Goal: Task Accomplishment & Management: Manage account settings

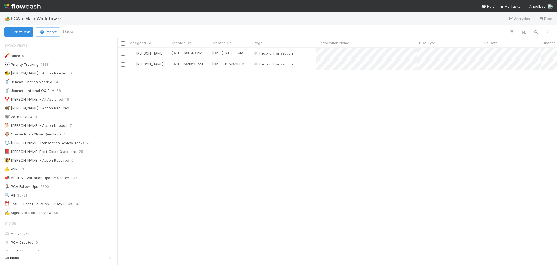
scroll to position [771, 0]
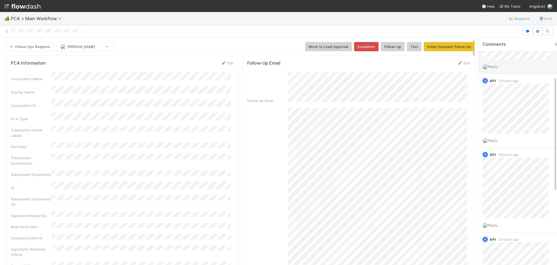
scroll to position [72, 0]
click at [86, 46] on span "Febbie Cervantes" at bounding box center [81, 46] width 27 height 4
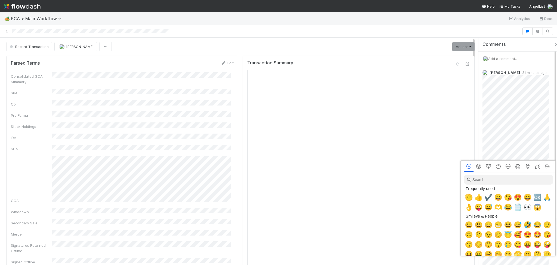
scroll to position [0, 3]
click at [499, 179] on input "search" at bounding box center [507, 179] width 89 height 10
click at [505, 140] on div at bounding box center [278, 132] width 557 height 265
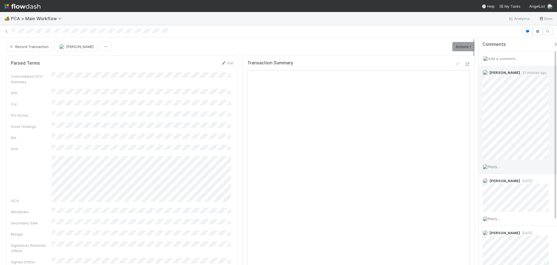
click at [501, 163] on div "Reply..." at bounding box center [519, 167] width 80 height 14
click at [500, 167] on span "Reply..." at bounding box center [494, 166] width 12 height 4
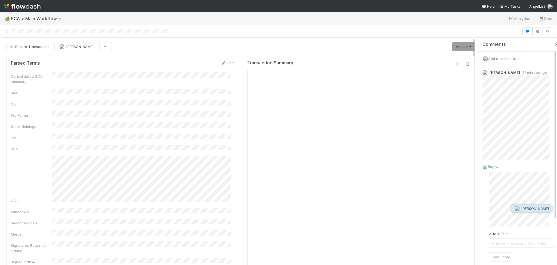
click at [530, 208] on span "[PERSON_NAME]" at bounding box center [535, 208] width 27 height 4
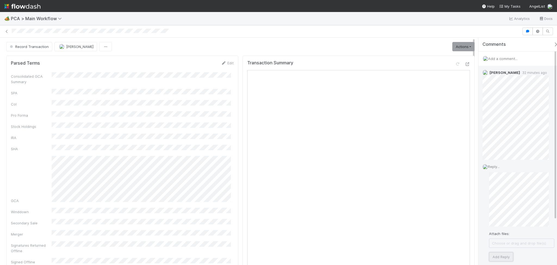
click at [508, 253] on button "Add Reply" at bounding box center [501, 256] width 24 height 9
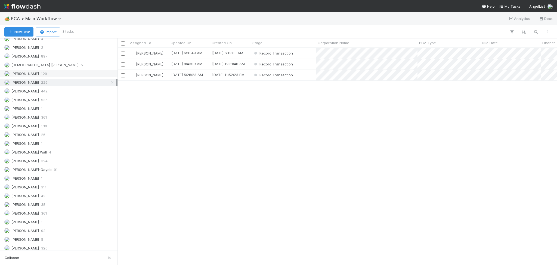
scroll to position [780, 0]
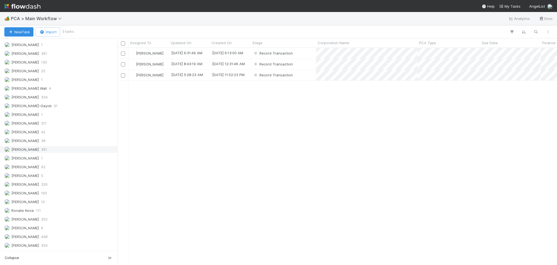
click at [45, 151] on div "Meg Castanare 361" at bounding box center [60, 149] width 112 height 7
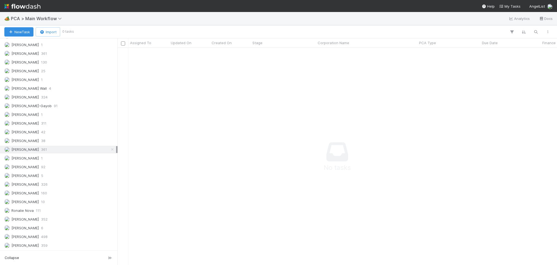
scroll to position [206, 429]
click at [42, 203] on div "Raven Jacinto 10" at bounding box center [60, 201] width 112 height 7
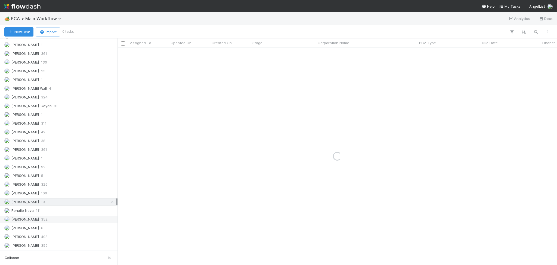
click at [48, 220] on div "Roselyn de Villa 352" at bounding box center [60, 219] width 112 height 7
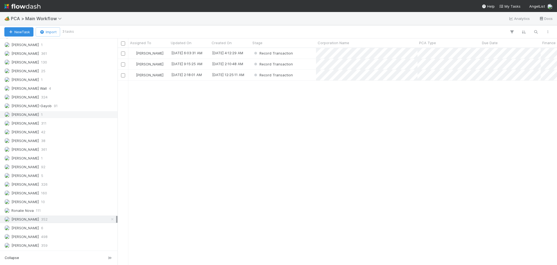
scroll to position [743, 0]
click at [45, 55] on span "226" at bounding box center [44, 51] width 7 height 7
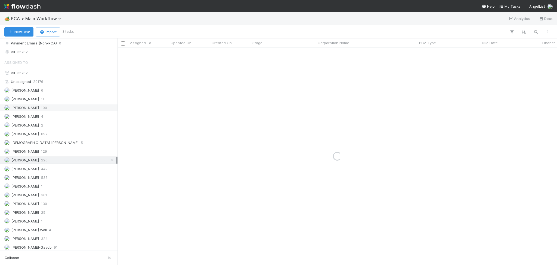
scroll to position [634, 0]
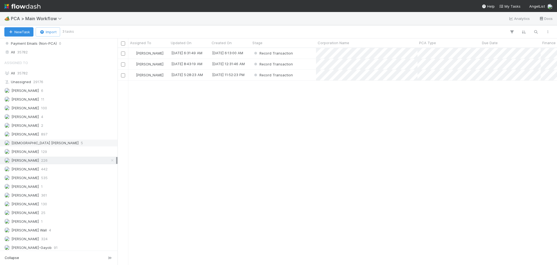
click at [72, 146] on div "Cristantine Angelus Caparos 5" at bounding box center [60, 142] width 112 height 7
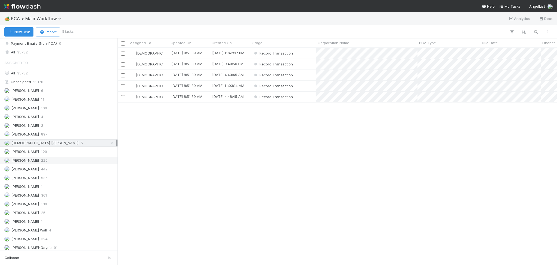
scroll to position [211, 434]
click at [63, 164] on div "Febbie Cervantes 226" at bounding box center [60, 160] width 112 height 7
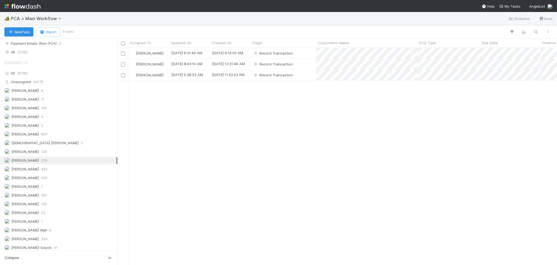
scroll to position [211, 434]
click at [304, 62] on div "Record Transaction" at bounding box center [283, 64] width 65 height 11
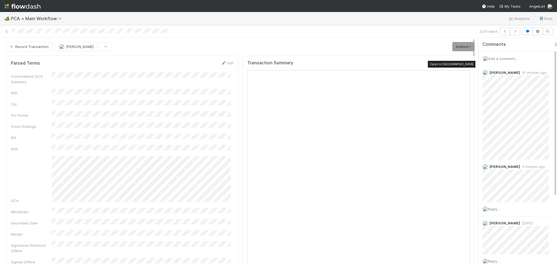
click at [465, 65] on icon at bounding box center [467, 64] width 5 height 4
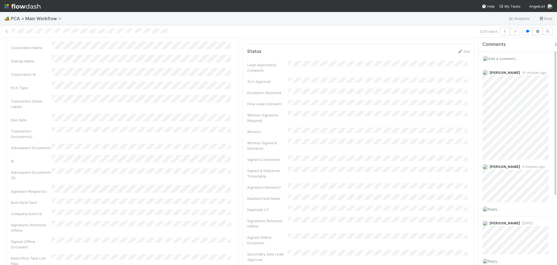
scroll to position [181, 0]
click at [221, 103] on icon at bounding box center [223, 105] width 5 height 4
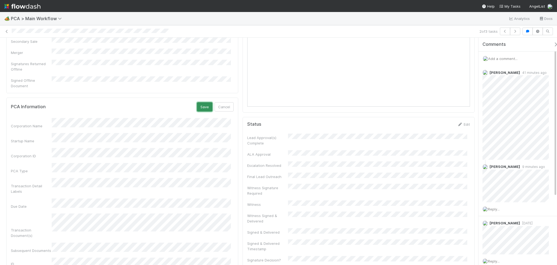
click at [198, 102] on button "Save" at bounding box center [205, 106] width 16 height 9
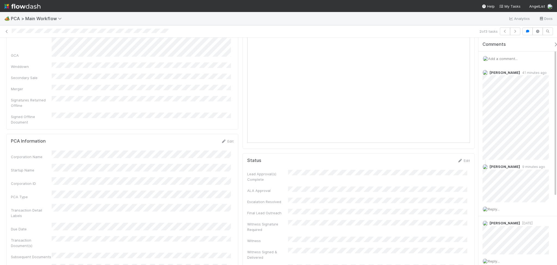
scroll to position [0, 0]
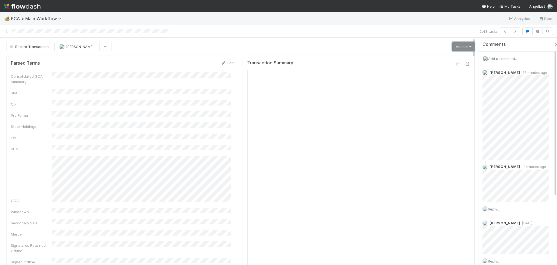
drag, startPoint x: 456, startPoint y: 45, endPoint x: 455, endPoint y: 49, distance: 4.0
click at [456, 45] on link "Actions" at bounding box center [464, 46] width 22 height 9
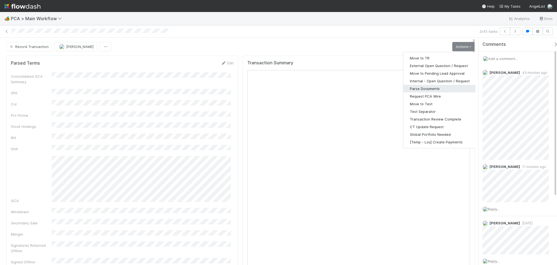
click at [430, 88] on button "Parse Documents" at bounding box center [440, 89] width 73 height 8
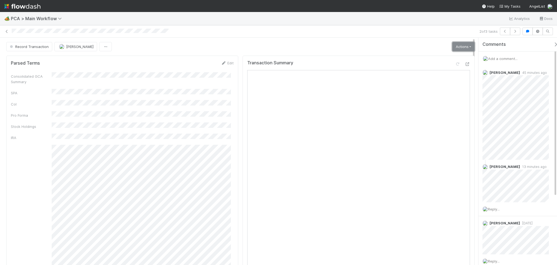
click at [457, 47] on link "Actions" at bounding box center [464, 46] width 22 height 9
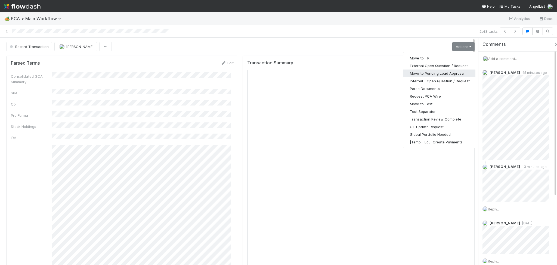
click at [435, 73] on button "Move to Pending Lead Approval" at bounding box center [440, 73] width 73 height 8
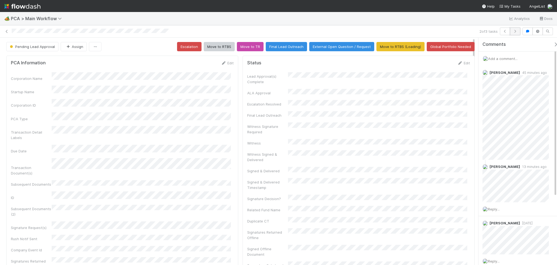
click at [517, 29] on button "button" at bounding box center [515, 31] width 10 height 8
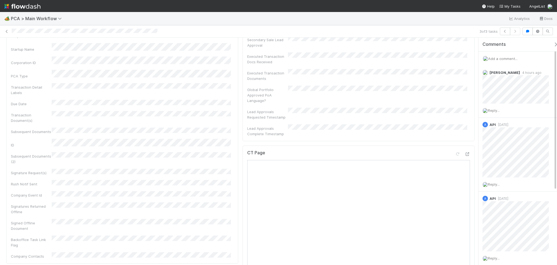
scroll to position [181, 0]
click at [6, 31] on icon at bounding box center [6, 32] width 5 height 4
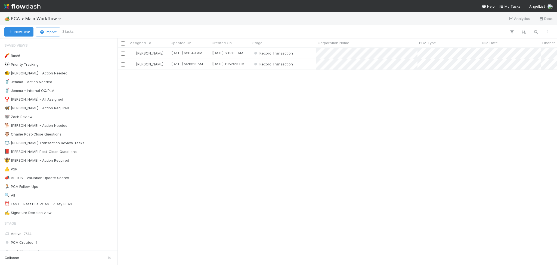
scroll to position [211, 434]
click at [516, 136] on div "Febbie Cervantes 9/3/25, 6:31:49 AM 8/27/25, 6:13:00 AM Record Transaction 0 0 …" at bounding box center [338, 156] width 440 height 216
click at [305, 53] on div "Record Transaction" at bounding box center [283, 53] width 65 height 11
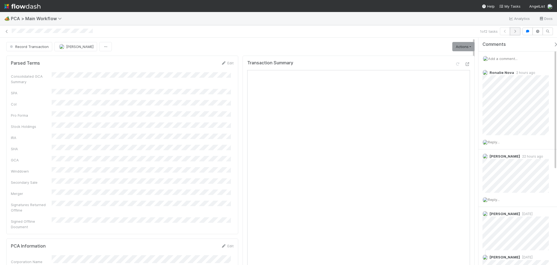
click at [516, 30] on icon "button" at bounding box center [515, 31] width 5 height 3
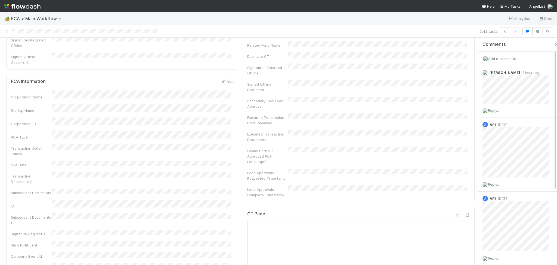
scroll to position [290, 0]
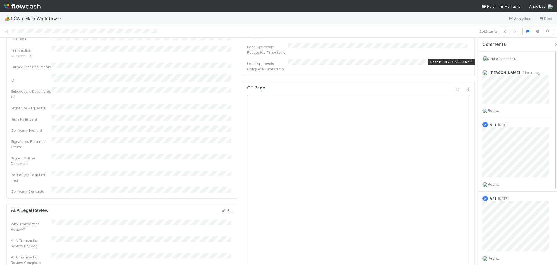
click at [465, 87] on icon at bounding box center [467, 89] width 5 height 4
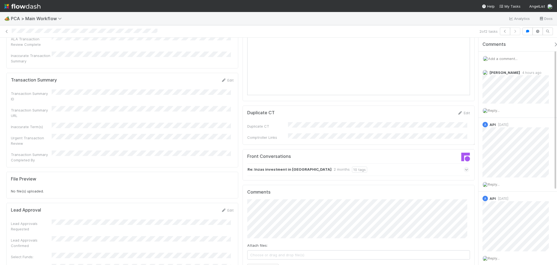
scroll to position [472, 0]
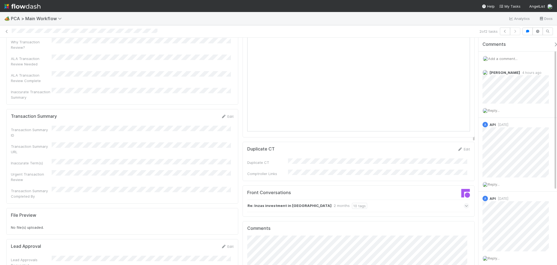
click at [223, 114] on form "Transaction Summary Edit Transaction Summary ID Transaction Summary URL Inaccur…" at bounding box center [122, 156] width 223 height 85
click at [222, 115] on icon at bounding box center [223, 117] width 5 height 4
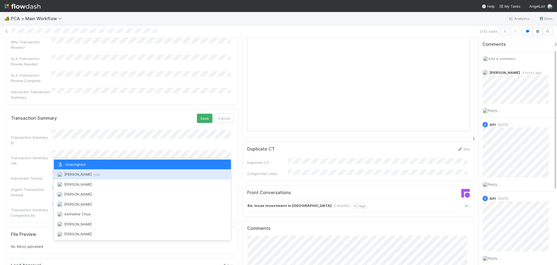
click at [72, 175] on span "Febbie Cervantes you" at bounding box center [82, 174] width 36 height 4
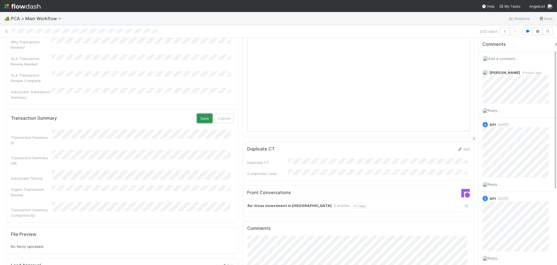
click at [198, 114] on button "Save" at bounding box center [205, 118] width 16 height 9
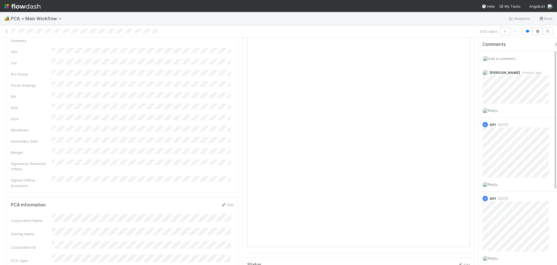
scroll to position [0, 0]
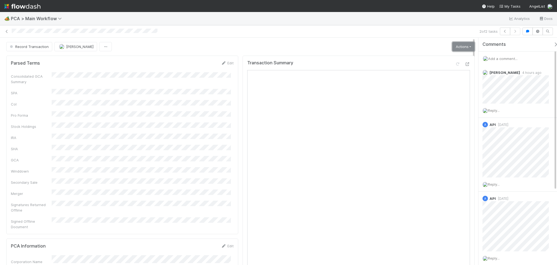
click at [456, 45] on link "Actions" at bounding box center [464, 46] width 22 height 9
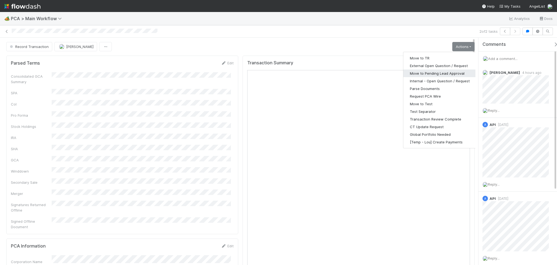
click at [438, 73] on button "Move to Pending Lead Approval" at bounding box center [440, 73] width 73 height 8
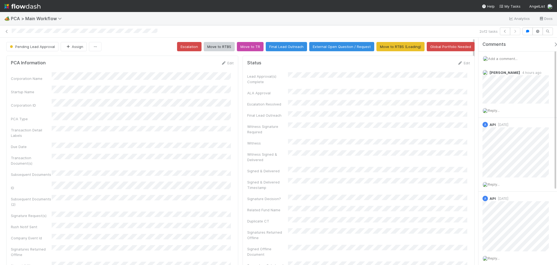
click at [500, 60] on span "Add a comment..." at bounding box center [503, 58] width 29 height 4
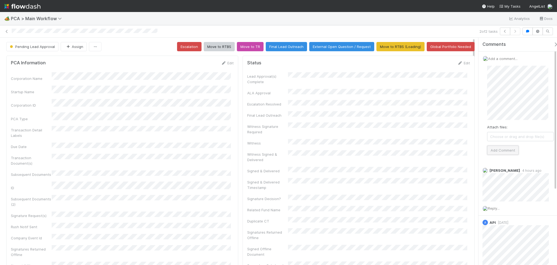
click at [502, 150] on button "Add Comment" at bounding box center [503, 149] width 32 height 9
click at [7, 30] on icon at bounding box center [6, 32] width 5 height 4
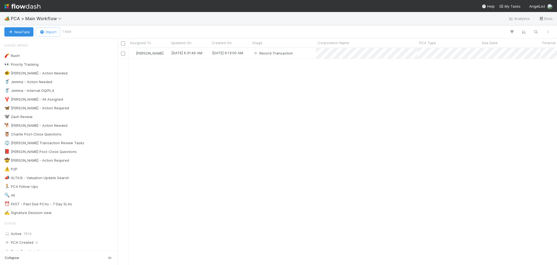
scroll to position [211, 434]
click at [302, 56] on div "Record Transaction" at bounding box center [283, 53] width 65 height 11
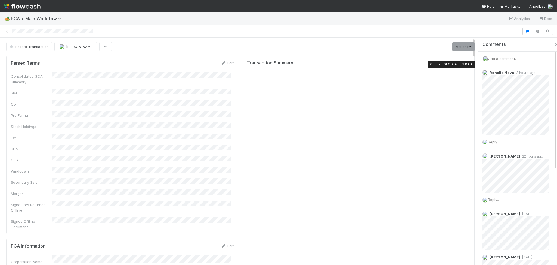
click at [465, 63] on icon at bounding box center [467, 64] width 5 height 4
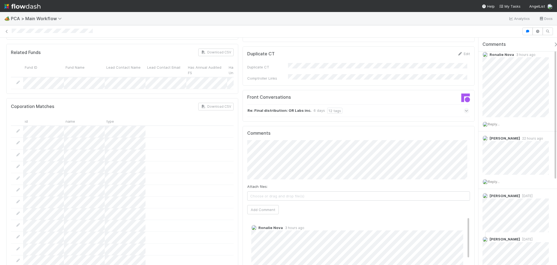
scroll to position [798, 0]
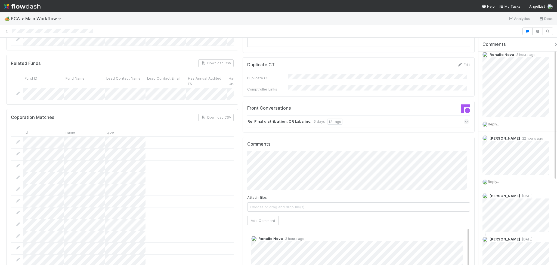
click at [363, 115] on div "Re: Final distribution: OR Labs inc. 6 days 12 tags" at bounding box center [358, 121] width 222 height 13
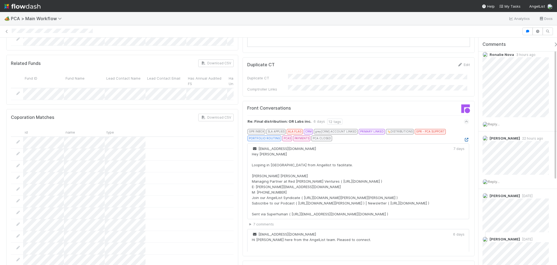
click at [464, 138] on icon at bounding box center [466, 140] width 5 height 4
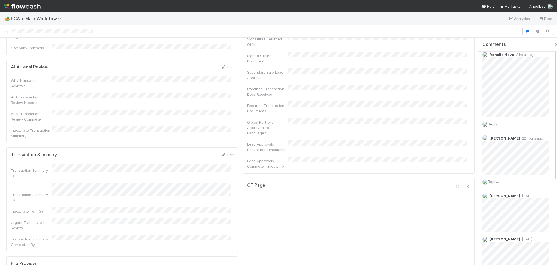
scroll to position [327, 0]
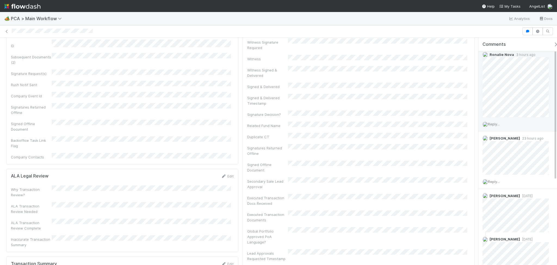
click at [497, 123] on span "Reply..." at bounding box center [494, 124] width 12 height 4
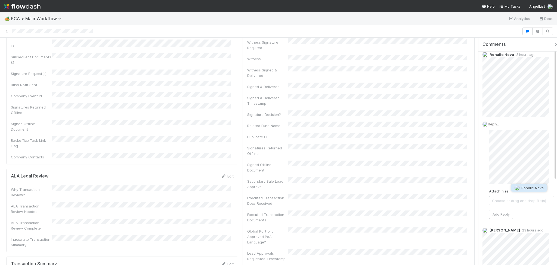
click at [529, 188] on span "Ronalie Nova" at bounding box center [533, 187] width 22 height 4
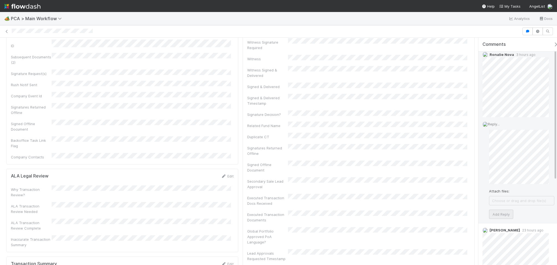
click at [503, 219] on div "Reply... Attach files: Choose or drag and drop file(s) Add Reply" at bounding box center [519, 170] width 80 height 106
click at [505, 211] on button "Add Reply" at bounding box center [501, 213] width 24 height 9
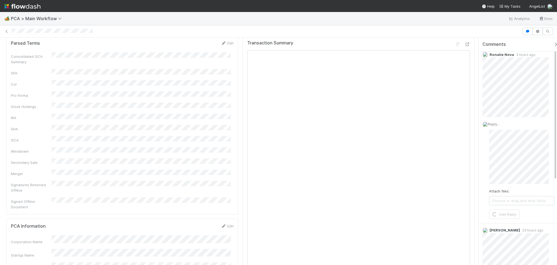
scroll to position [0, 0]
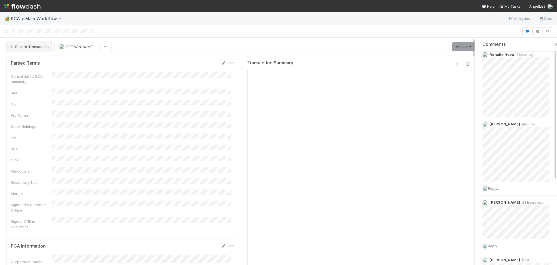
click at [27, 44] on span "Record Transaction" at bounding box center [29, 46] width 40 height 4
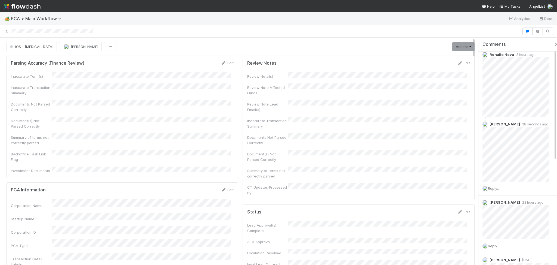
click at [6, 30] on icon at bounding box center [6, 32] width 5 height 4
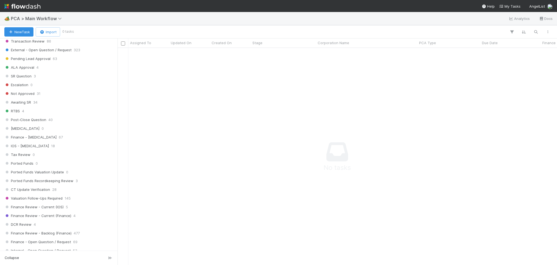
scroll to position [290, 0]
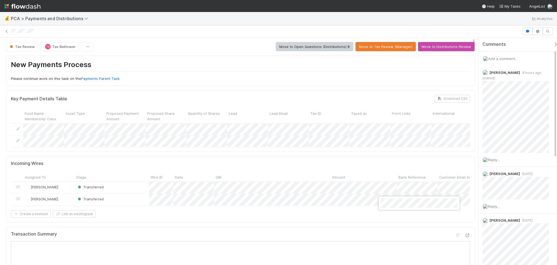
click at [372, 171] on div at bounding box center [278, 132] width 557 height 265
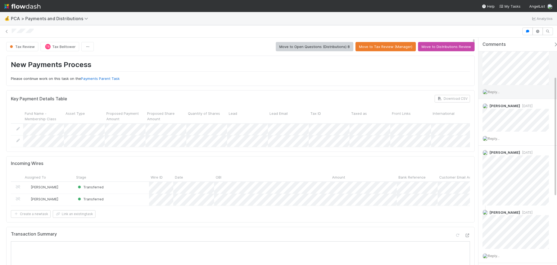
scroll to position [72, 0]
